Goal: Book appointment/travel/reservation

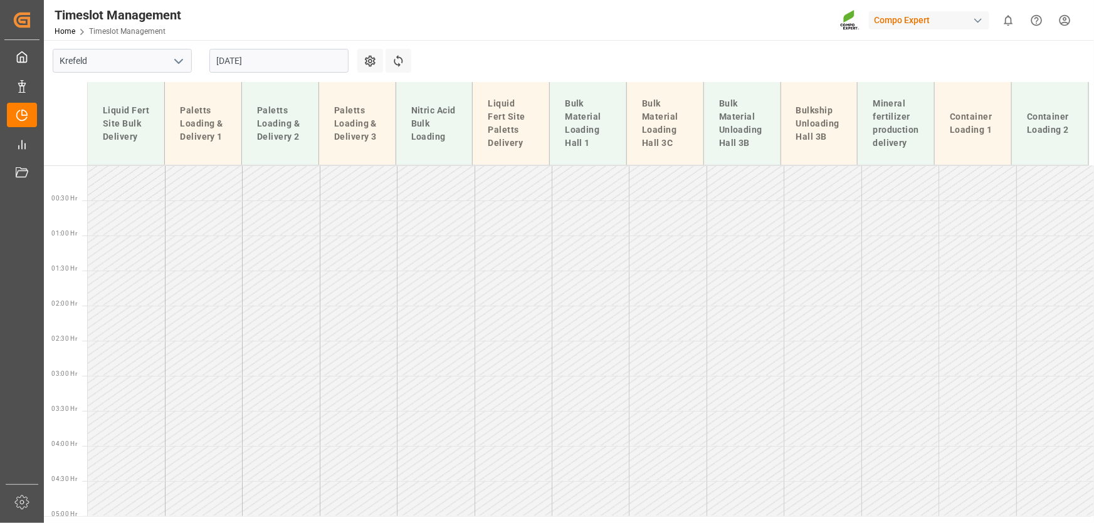
scroll to position [518, 0]
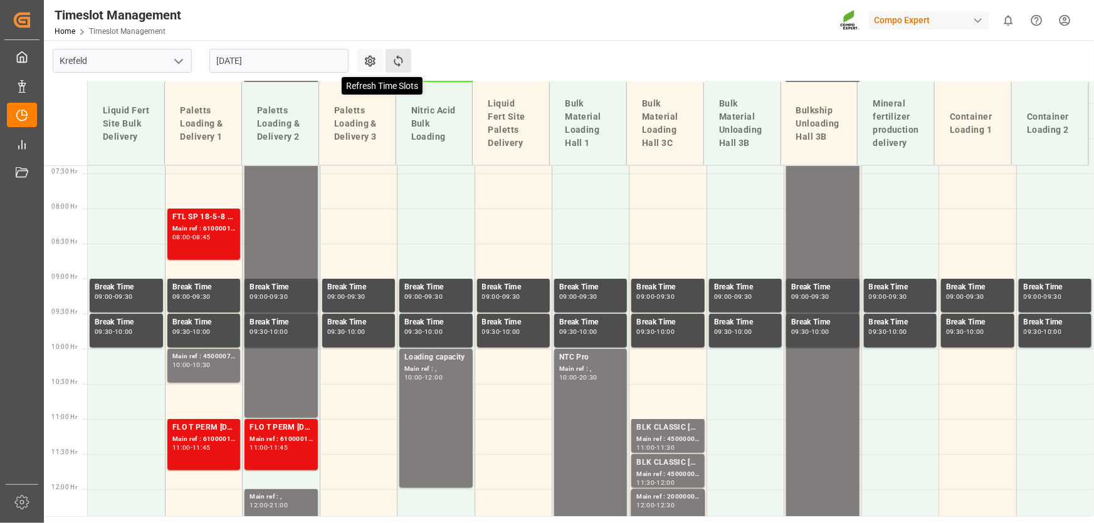
click at [393, 61] on icon at bounding box center [398, 61] width 13 height 13
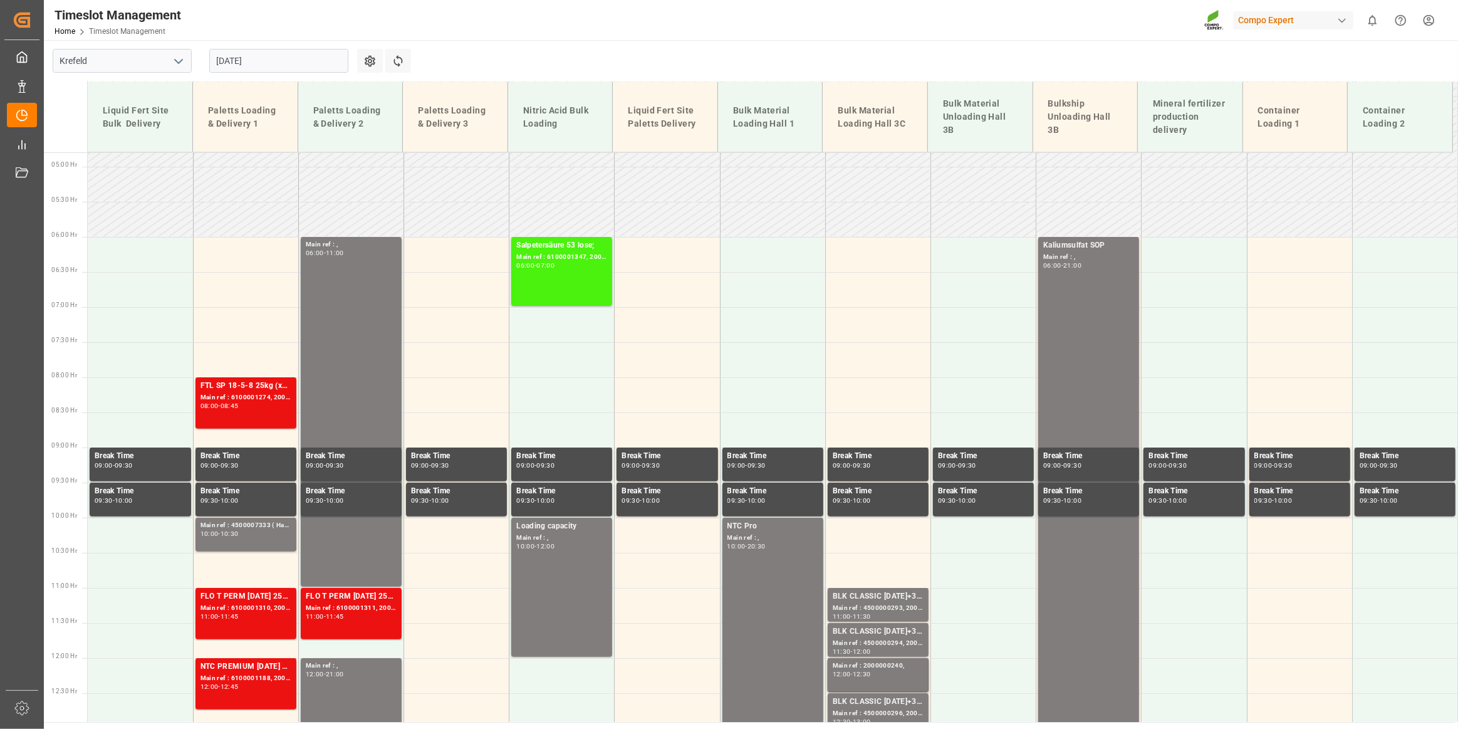
scroll to position [418, 0]
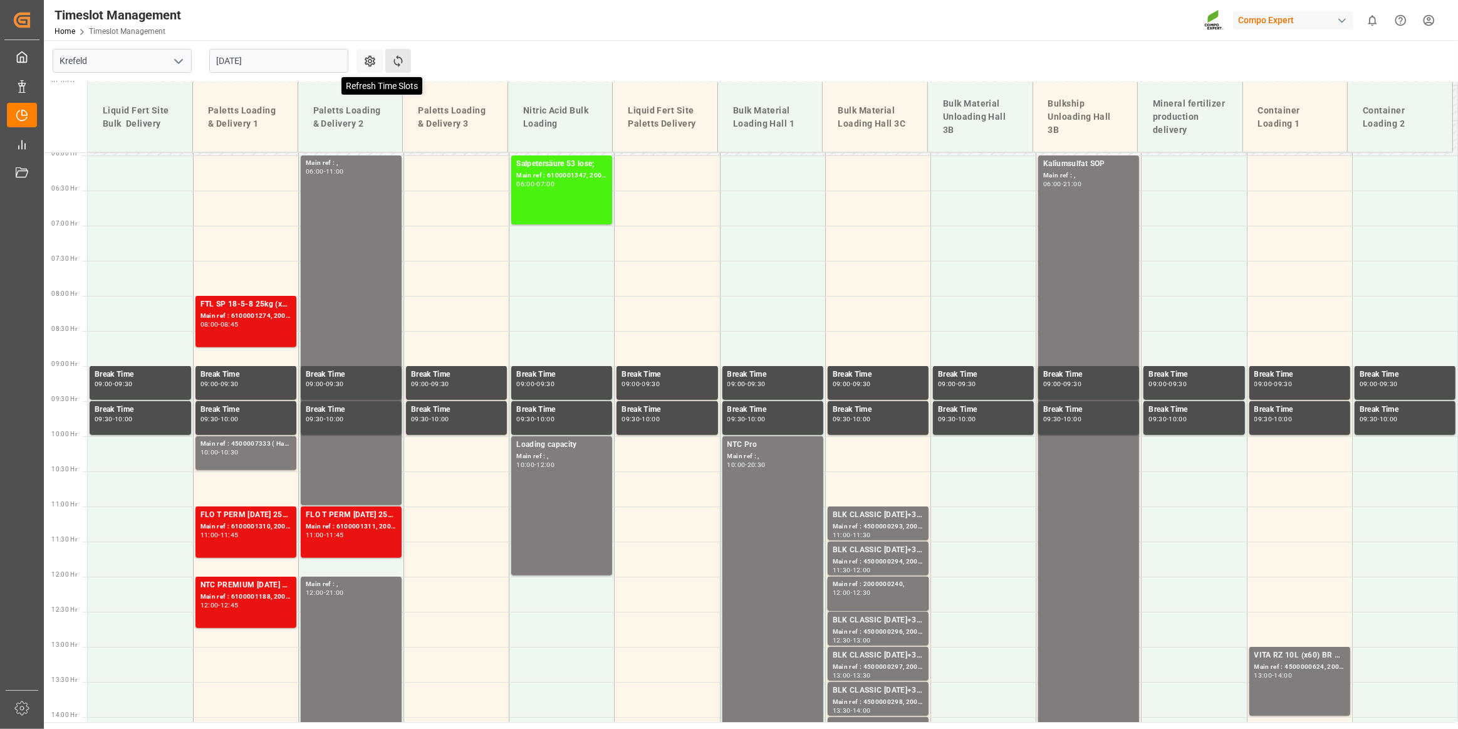
click at [395, 63] on icon at bounding box center [398, 61] width 9 height 12
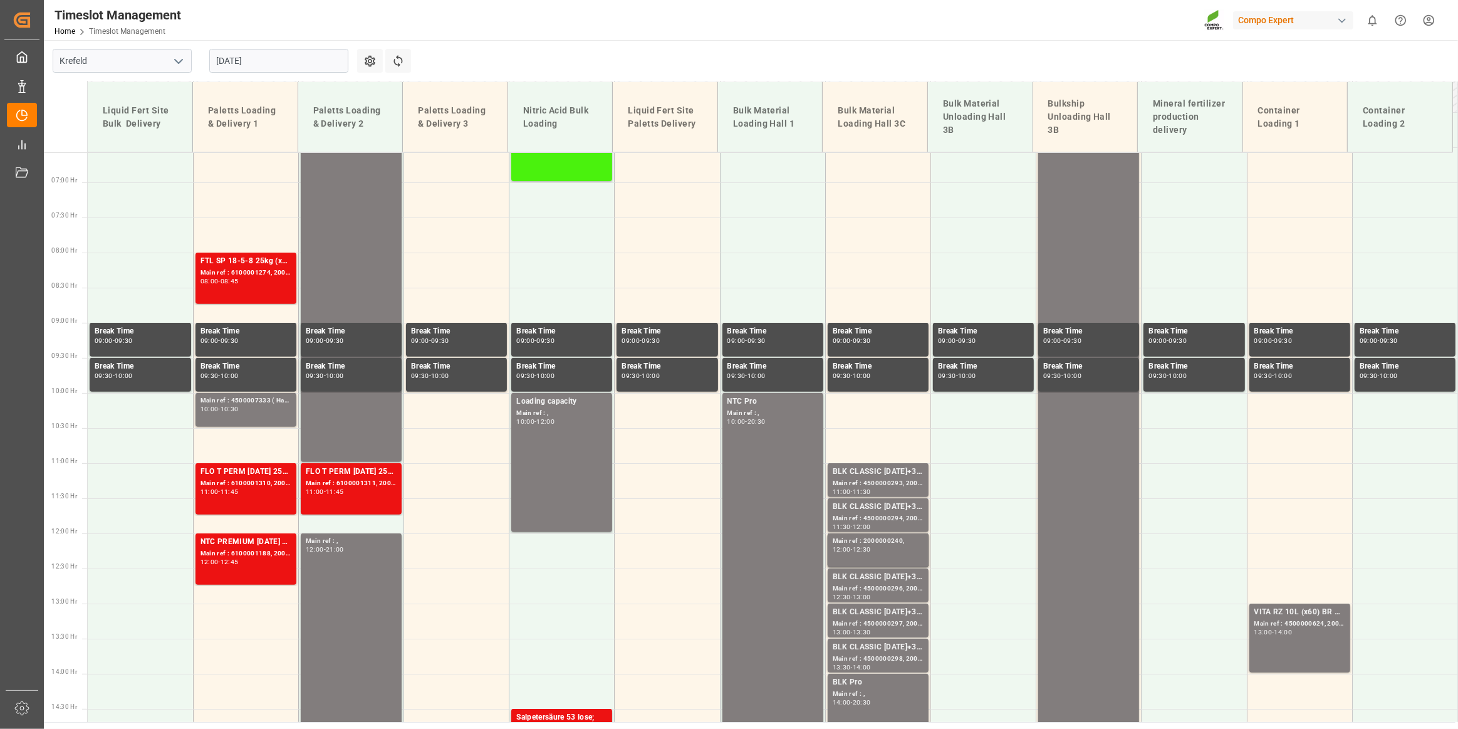
scroll to position [404, 0]
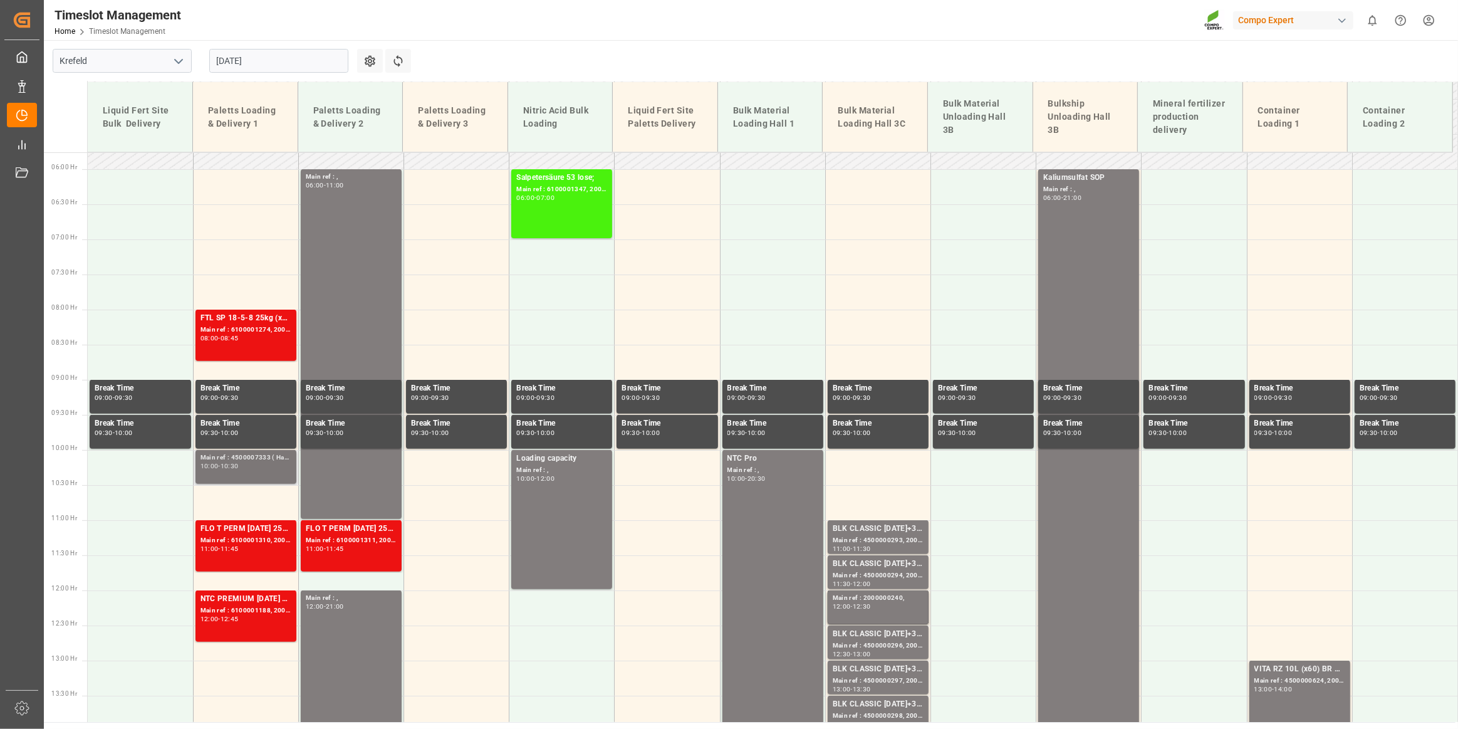
click at [238, 477] on div "Main ref : 4500007333 ( Harnstoff), 10:00 - 10:30" at bounding box center [246, 466] width 91 height 29
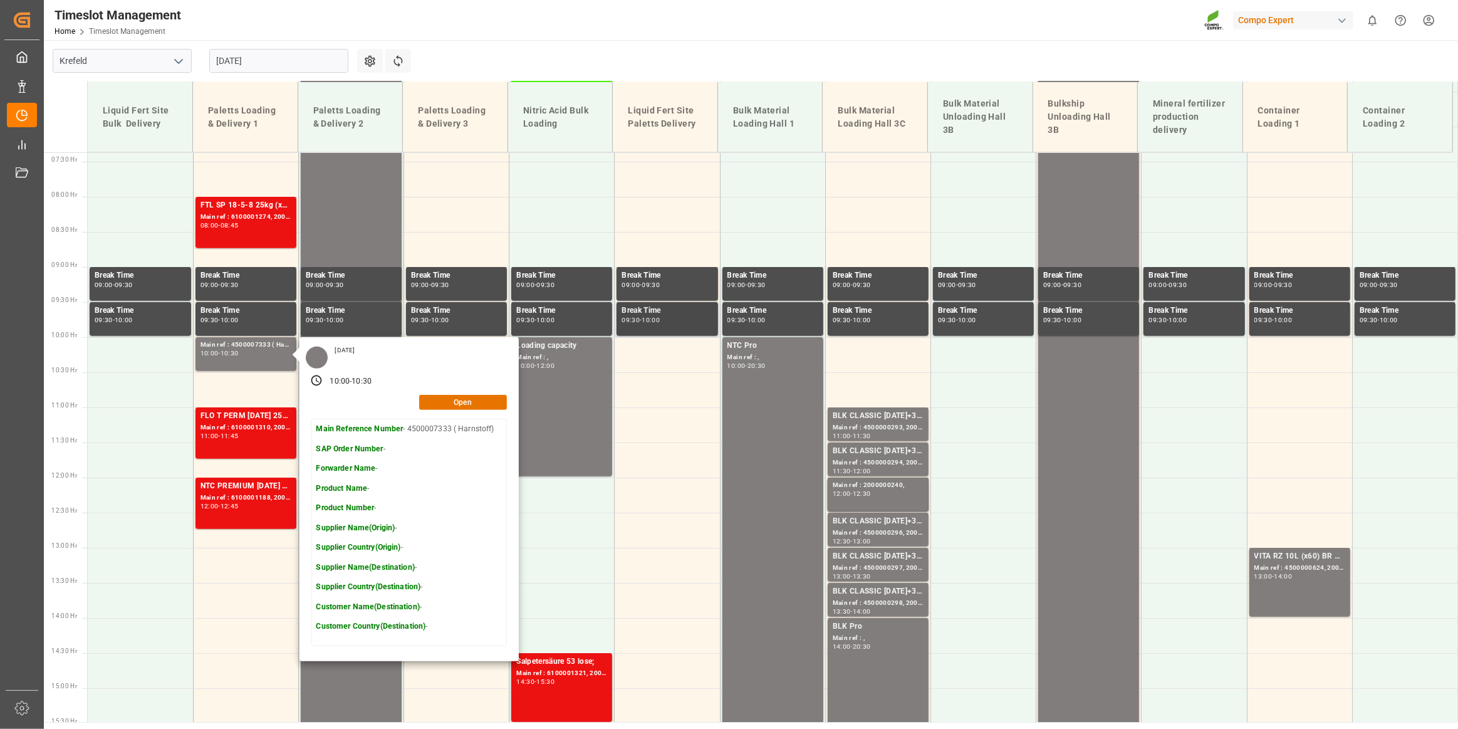
scroll to position [518, 0]
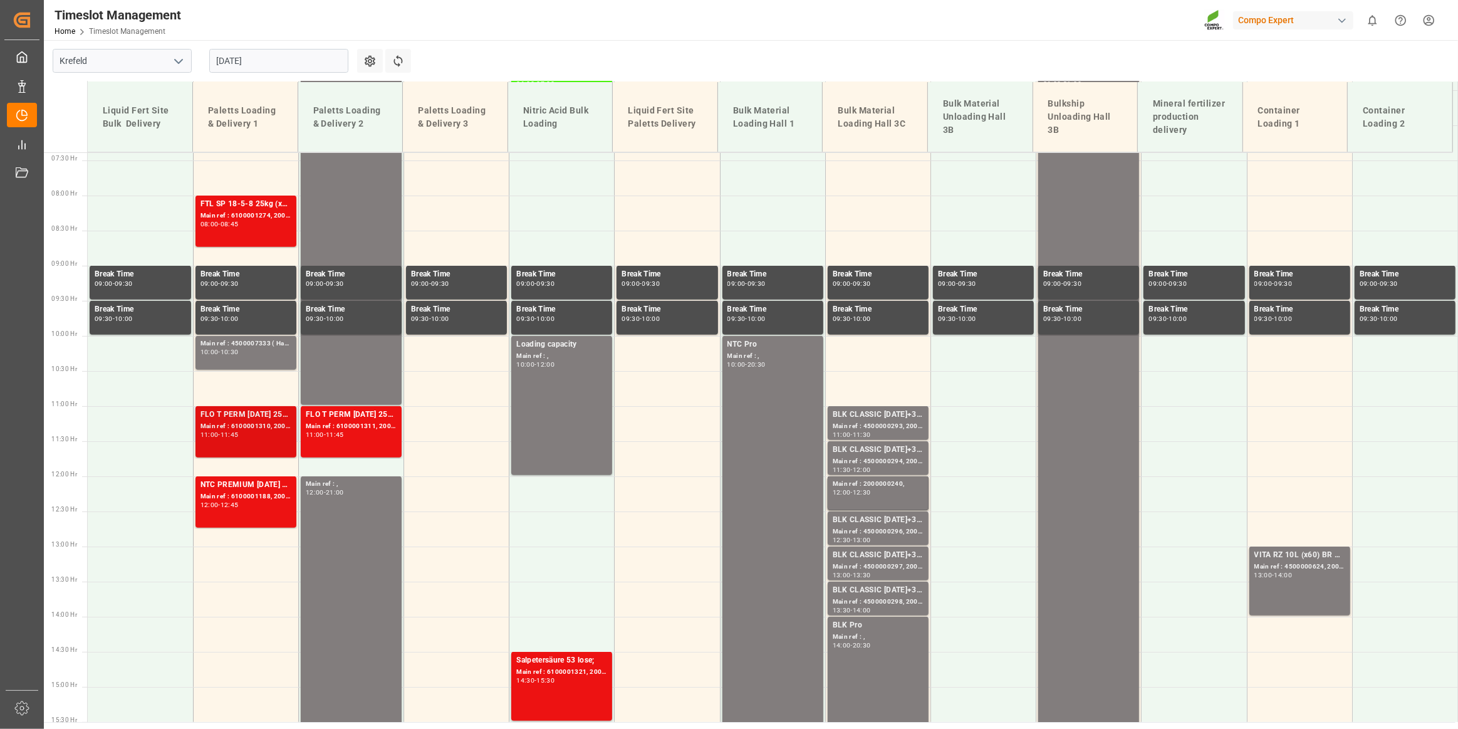
click at [283, 439] on div "FLO T PERM [DATE] 25kg (x40) INT; Main ref : 6100001310, 2000000780; 11:00 - 11…" at bounding box center [246, 432] width 91 height 46
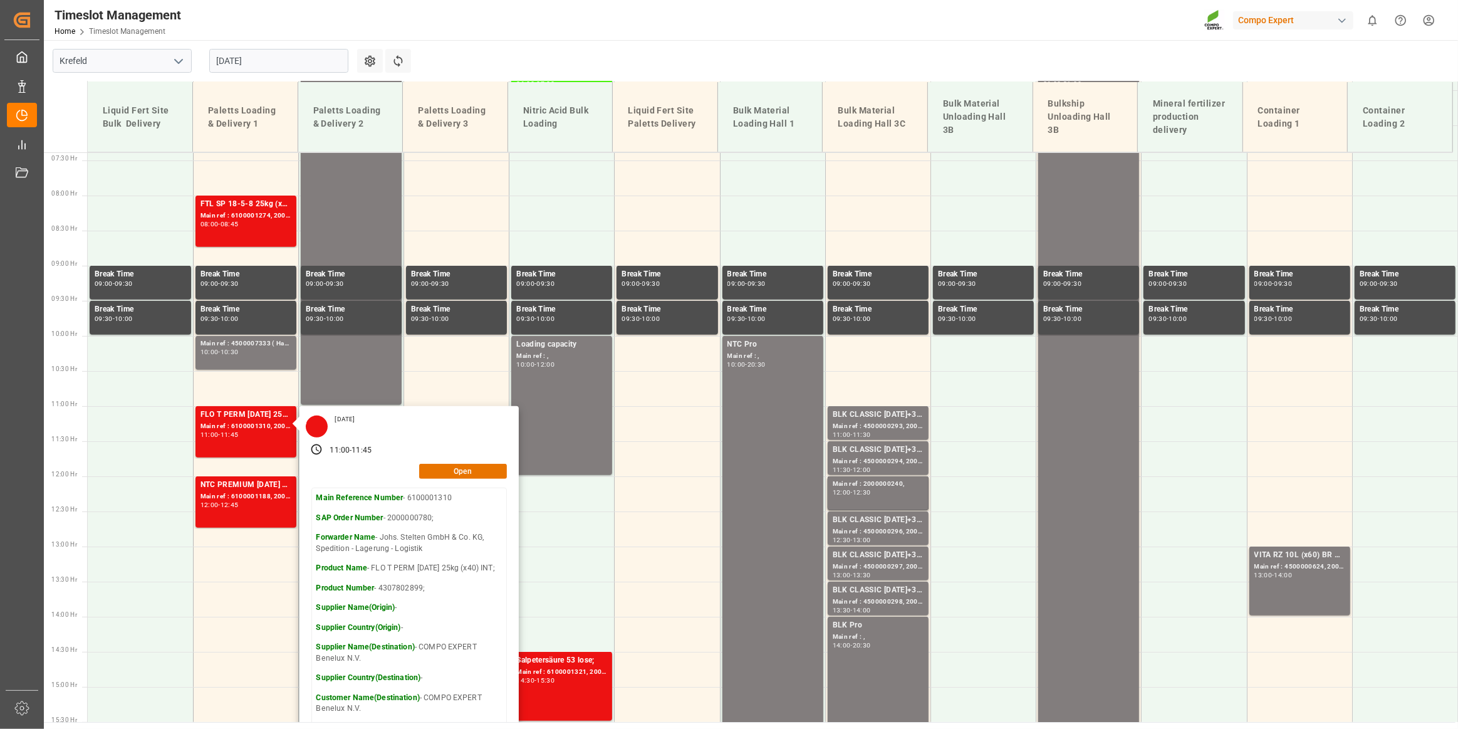
click at [633, 63] on main "[GEOGRAPHIC_DATA] [DATE] Settings Refresh Time Slots Liquid Fert Site Bulk Deli…" at bounding box center [750, 381] width 1412 height 682
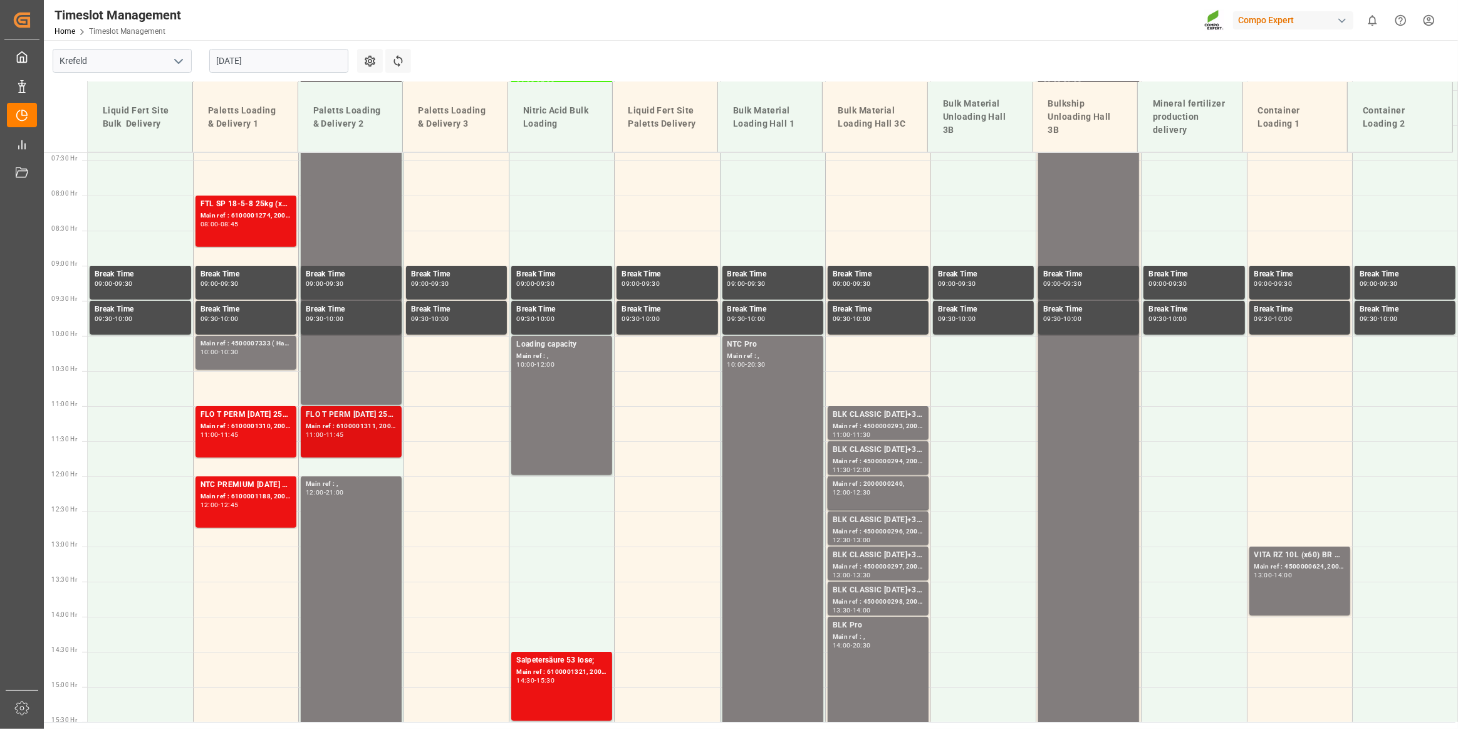
click at [350, 437] on div "11:00 - 11:45" at bounding box center [351, 435] width 91 height 7
click at [248, 503] on div "12:00 - 12:45" at bounding box center [246, 505] width 91 height 7
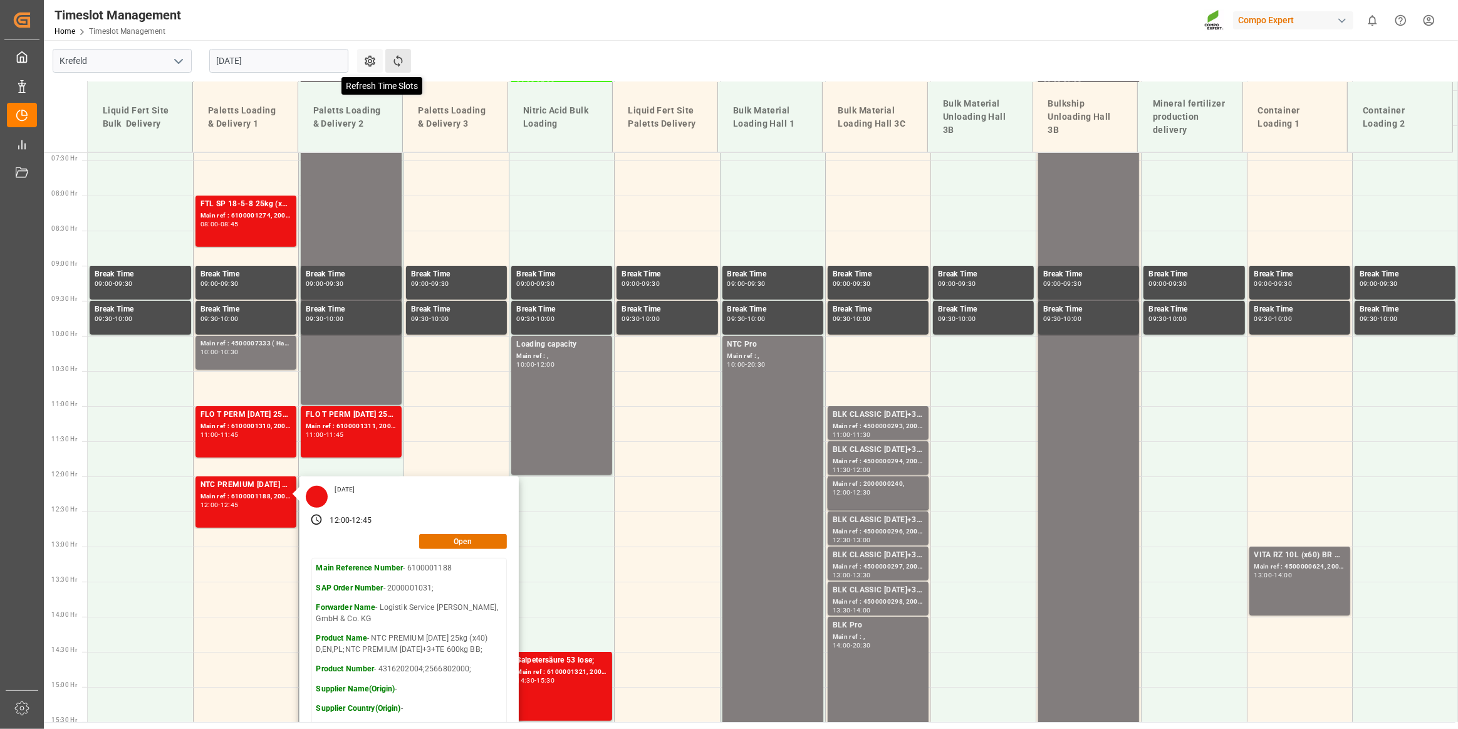
click at [400, 63] on icon at bounding box center [398, 61] width 13 height 13
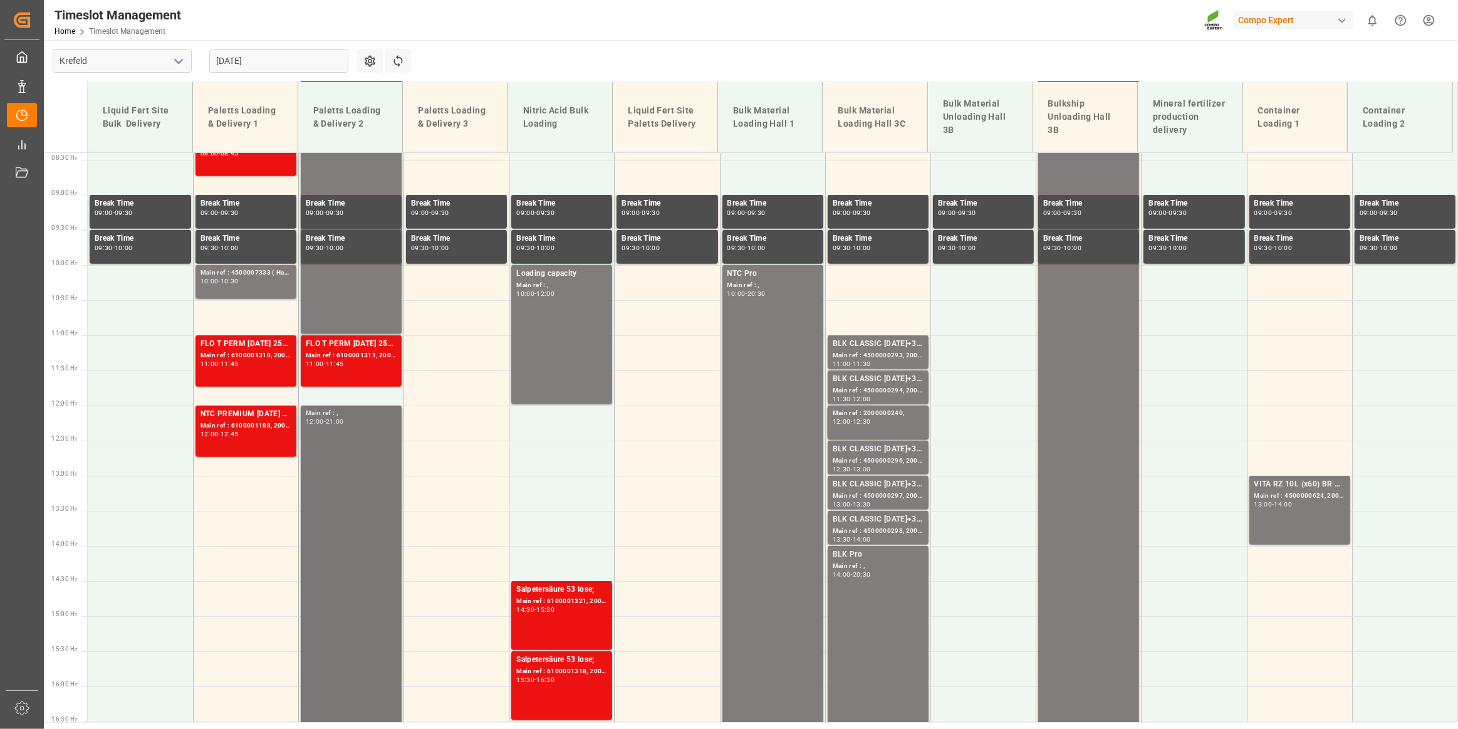
scroll to position [532, 0]
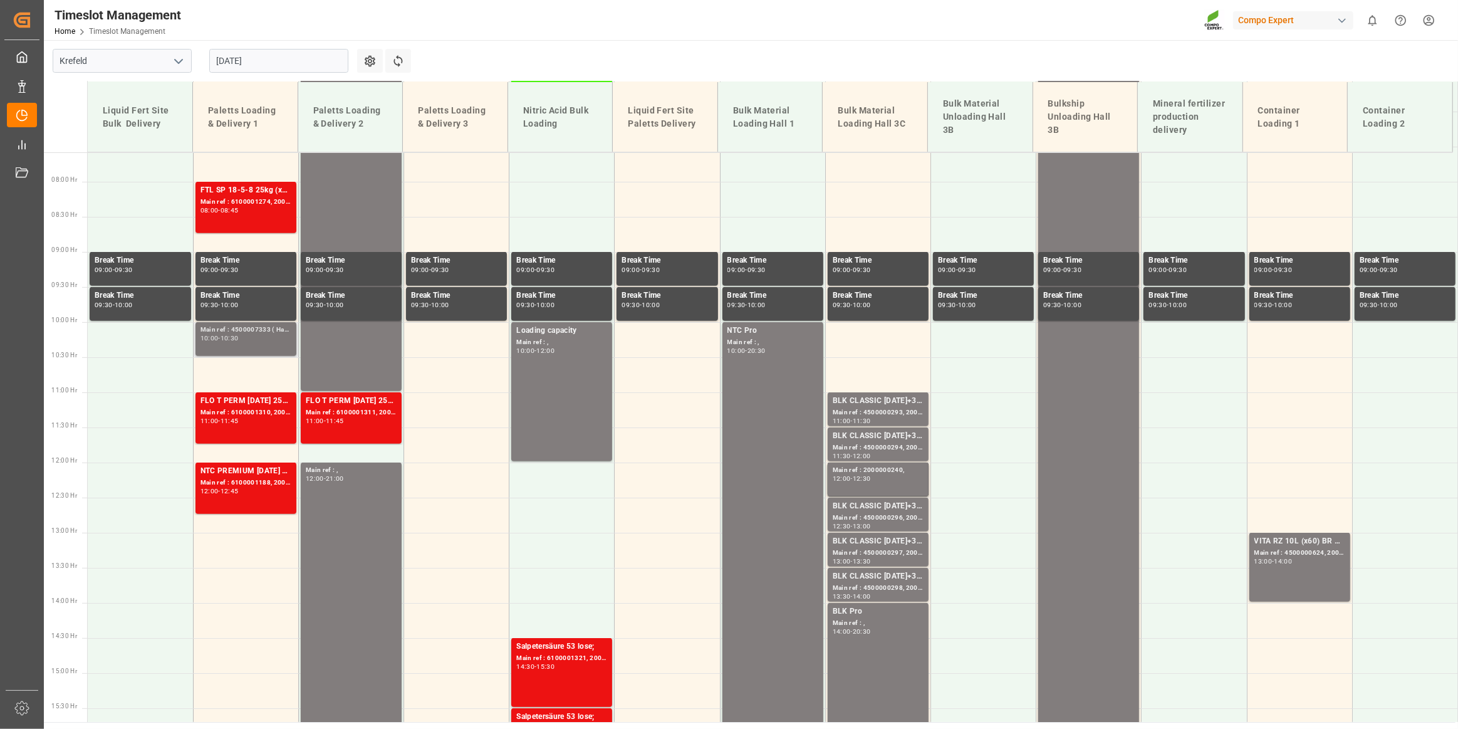
click at [259, 336] on div "10:00 - 10:30" at bounding box center [246, 338] width 91 height 7
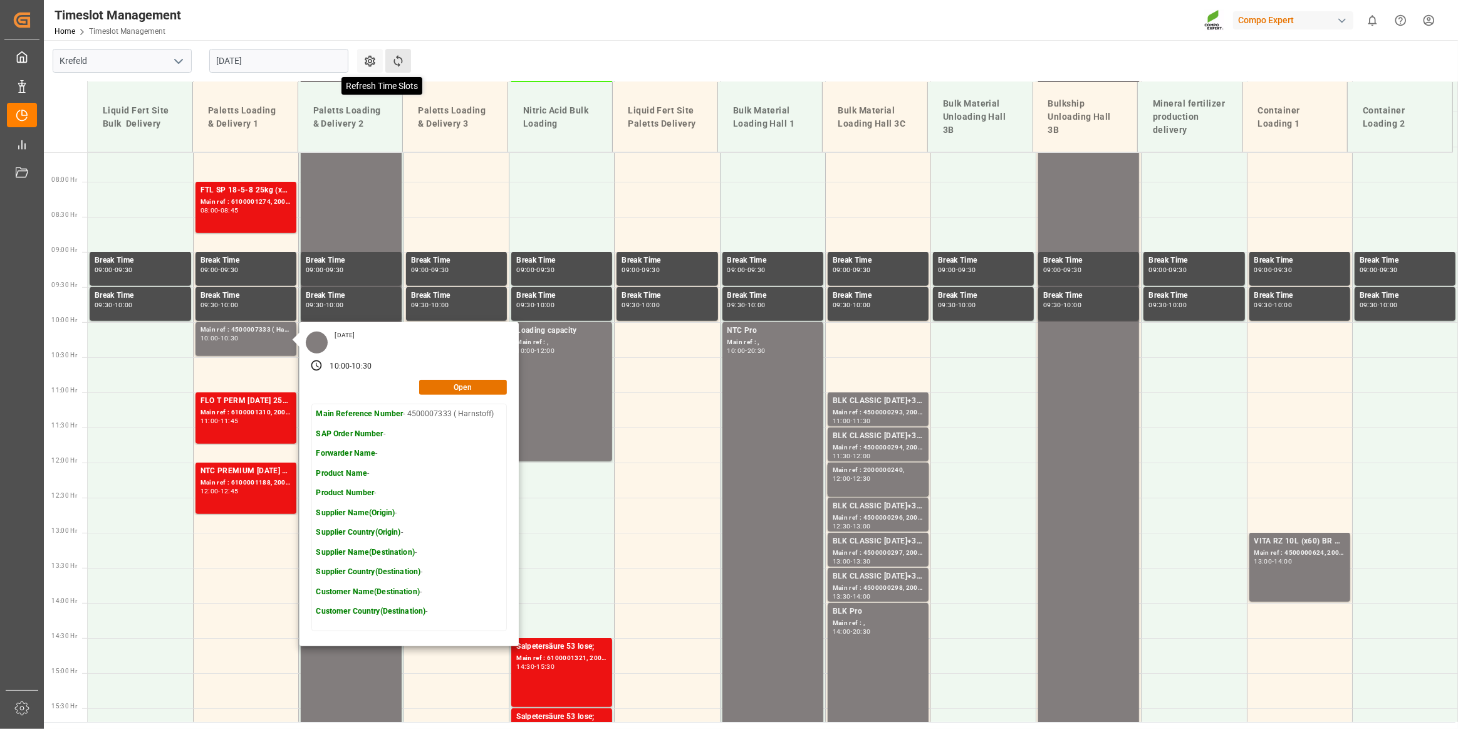
click at [401, 63] on icon at bounding box center [398, 61] width 13 height 13
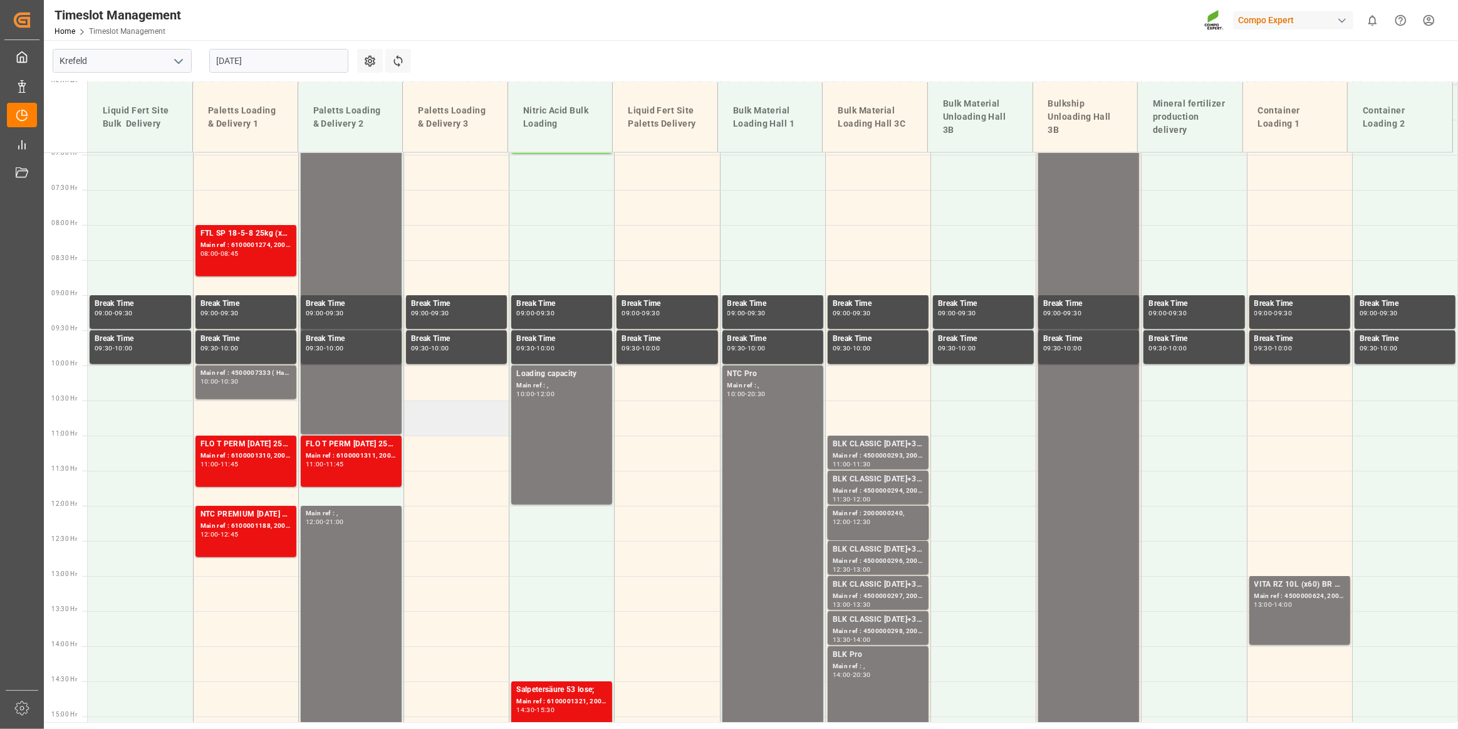
scroll to position [462, 0]
